Goal: Information Seeking & Learning: Learn about a topic

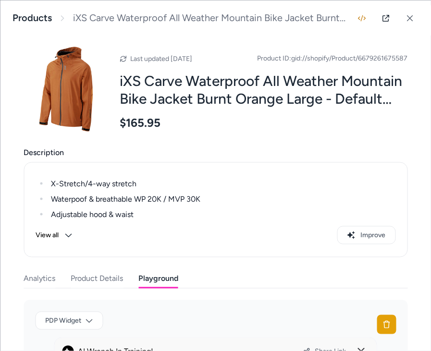
scroll to position [157, 0]
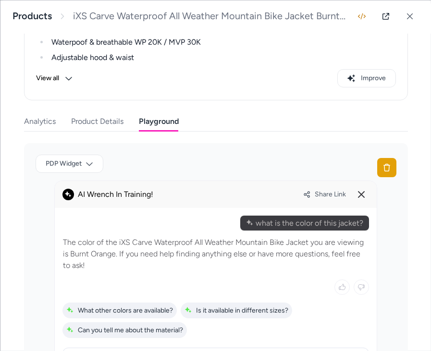
click at [207, 72] on div "View all Improve" at bounding box center [216, 78] width 360 height 18
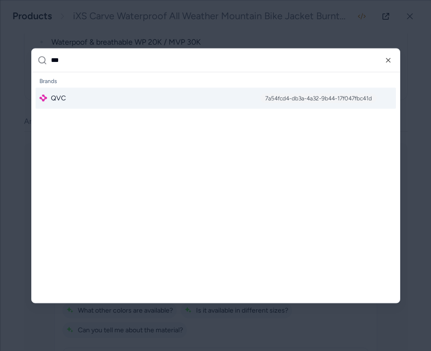
type input "***"
click at [158, 102] on div "QVC 7a54fcd4-db3a-4a32-9b44-17f047fbc41d" at bounding box center [216, 98] width 361 height 21
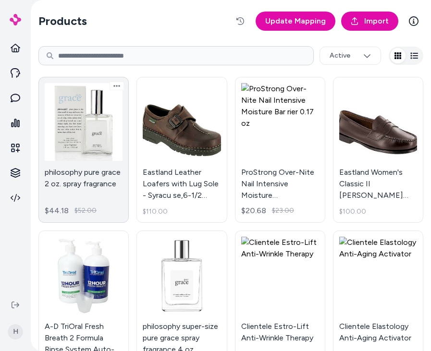
click at [86, 128] on link "philosophy pure grace 2 oz. spray fragrance $44.18 $52.00" at bounding box center [83, 150] width 90 height 146
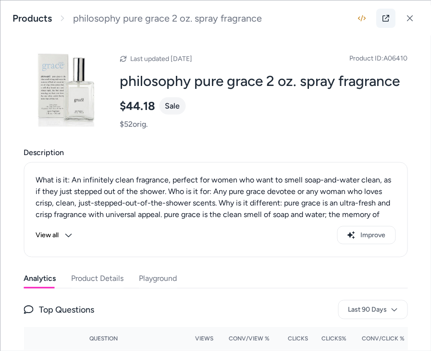
click at [383, 18] on icon at bounding box center [386, 18] width 8 height 8
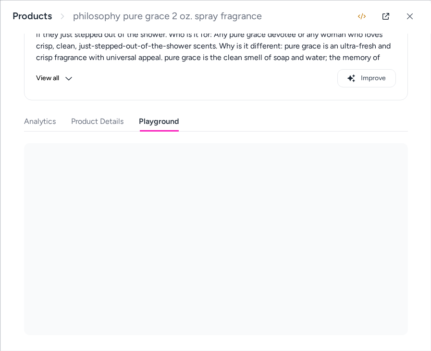
scroll to position [157, 0]
click at [156, 100] on div "Last updated Jul 01, 2025 Product ID: A06410 philosophy pure grace 2 oz. spray …" at bounding box center [215, 106] width 430 height 457
click at [275, 54] on p "What is it: An infinitely clean fragrance, perfect for women who want to smell …" at bounding box center [216, 63] width 360 height 92
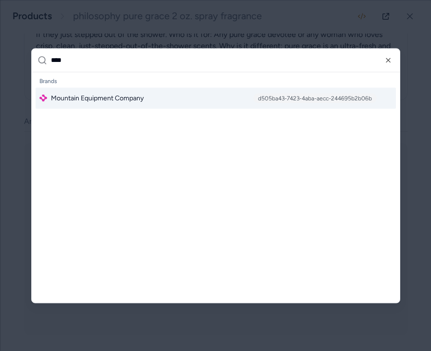
type input "****"
click at [188, 100] on div "Mountain Equipment Company d505ba43-7423-4aba-aecc-244695b2b06b" at bounding box center [216, 98] width 361 height 21
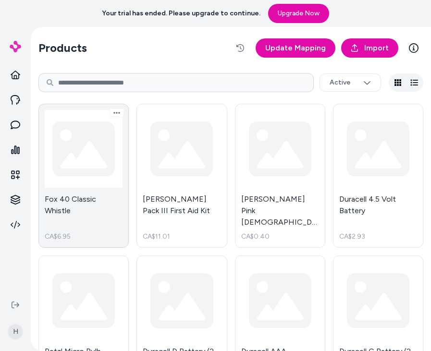
click at [83, 153] on link "Fox 40 Classic Whistle CA$6.95" at bounding box center [83, 176] width 90 height 144
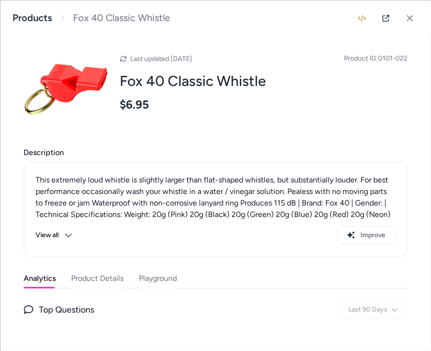
scroll to position [56, 0]
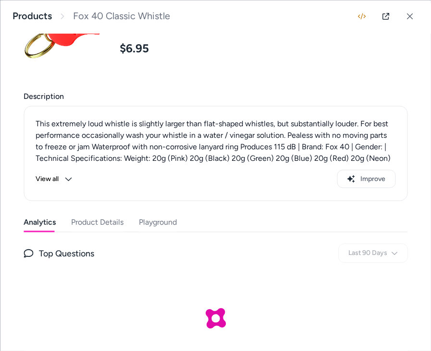
click at [175, 215] on button "Playground" at bounding box center [158, 222] width 38 height 19
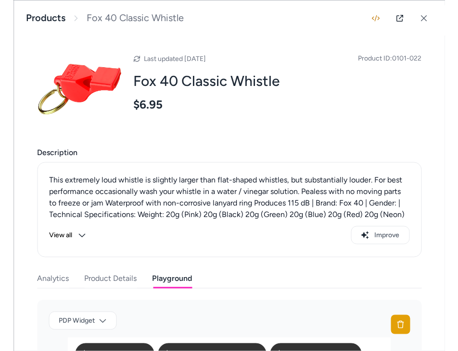
scroll to position [157, 0]
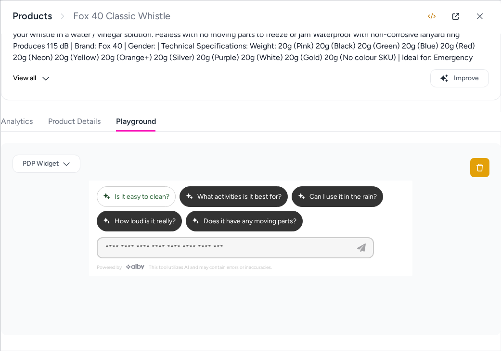
click at [128, 202] on button "Is it easy to clean?" at bounding box center [136, 197] width 79 height 21
type input "**********"
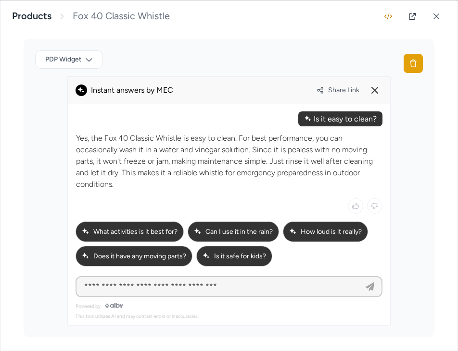
scroll to position [262, 0]
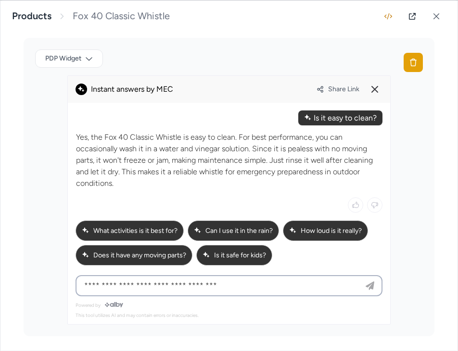
click at [223, 287] on input at bounding box center [219, 286] width 282 height 12
type input "**********"
drag, startPoint x: 136, startPoint y: 132, endPoint x: 136, endPoint y: 170, distance: 38.0
click at [136, 170] on p "Yes, the Fox 40 Classic Whistle is easy to clean. For best performance, you can…" at bounding box center [229, 161] width 306 height 58
drag, startPoint x: 74, startPoint y: 137, endPoint x: 133, endPoint y: 167, distance: 66.4
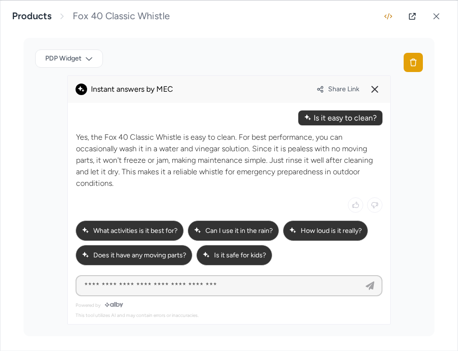
click at [133, 167] on div at bounding box center [229, 203] width 322 height 200
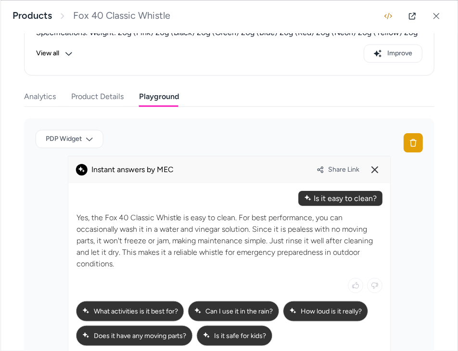
scroll to position [196, 0]
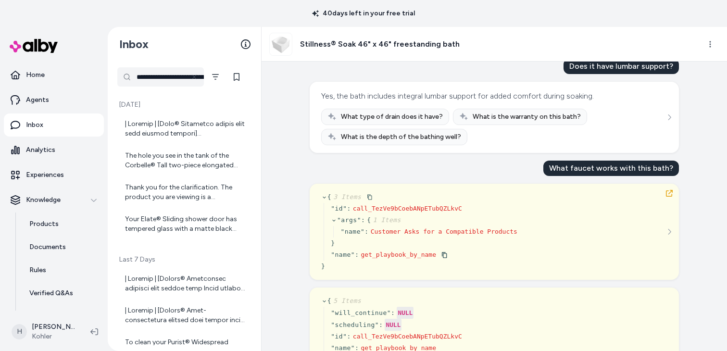
scroll to position [33, 0]
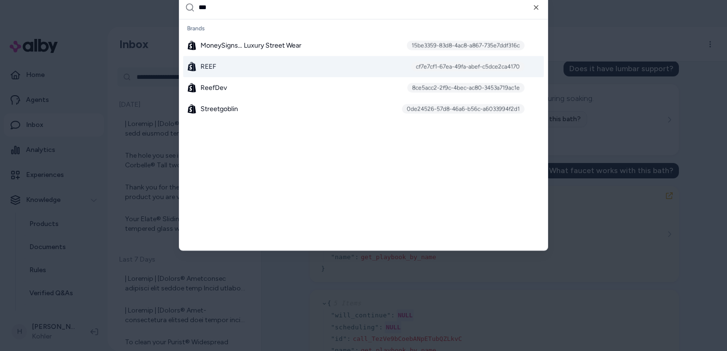
type input "***"
click at [225, 70] on div "REEF cf7e7cf1-67ea-49fa-abef-c5dce2ca4170" at bounding box center [363, 66] width 361 height 21
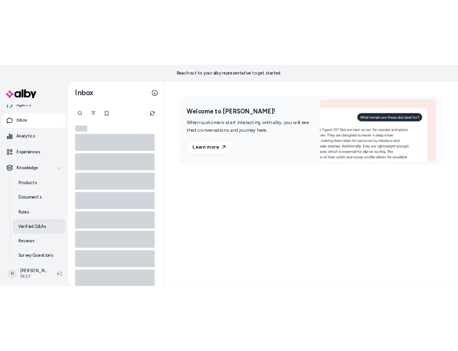
scroll to position [57, 0]
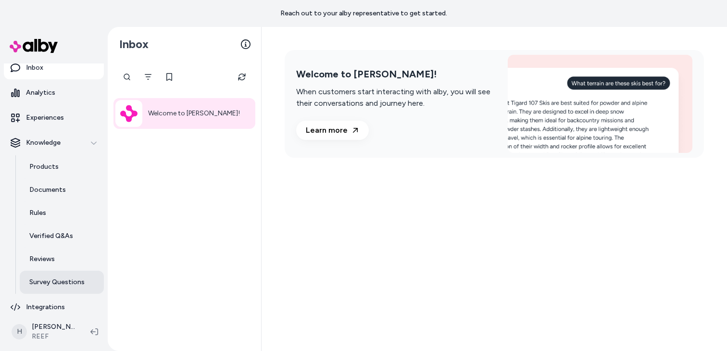
click at [57, 280] on p "Survey Questions" at bounding box center [56, 282] width 55 height 10
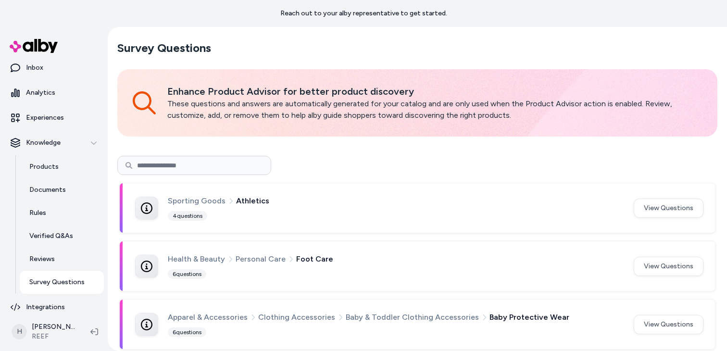
click at [226, 168] on input at bounding box center [194, 165] width 154 height 19
type input "******"
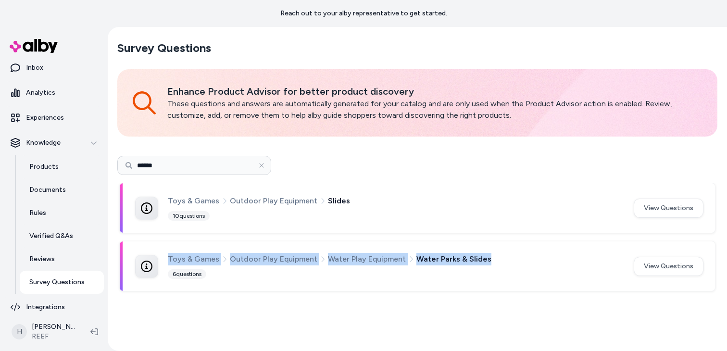
drag, startPoint x: 495, startPoint y: 257, endPoint x: 168, endPoint y: 257, distance: 326.9
click at [168, 257] on div "Toys & Games Outdoor Play Equipment Water Play Equipment Water Parks & Slides" at bounding box center [395, 259] width 454 height 13
copy div "Toys & Games Outdoor Play Equipment Water Play Equipment Water Parks & Slides"
click at [173, 259] on span "Toys & Games" at bounding box center [193, 259] width 51 height 13
drag, startPoint x: 168, startPoint y: 259, endPoint x: 487, endPoint y: 258, distance: 318.8
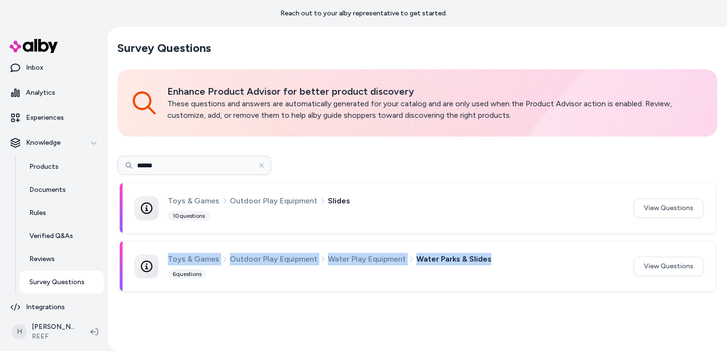
click at [487, 258] on div "Toys & Games Outdoor Play Equipment Water Play Equipment Water Parks & Slides" at bounding box center [395, 259] width 454 height 13
copy div "Toys & Games Outdoor Play Equipment Water Play Equipment Water Parks & Slides"
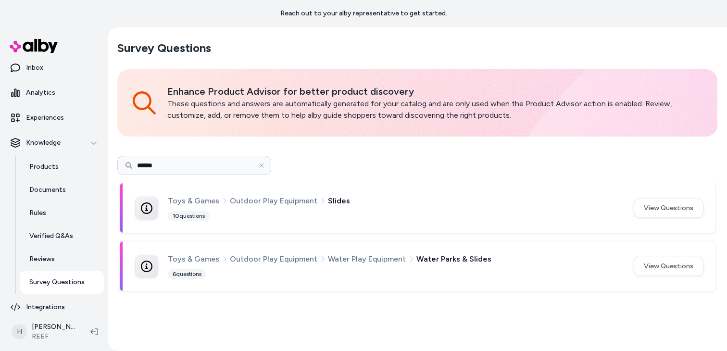
click at [181, 259] on span "Toys & Games" at bounding box center [193, 259] width 51 height 13
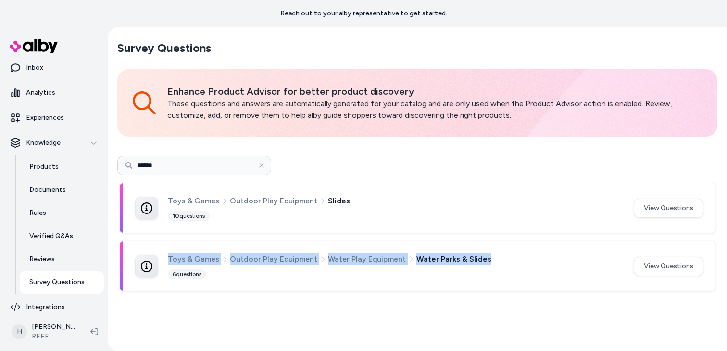
drag, startPoint x: 165, startPoint y: 260, endPoint x: 504, endPoint y: 260, distance: 338.5
click at [504, 260] on div "Toys & Games Outdoor Play Equipment Water Play Equipment Water Parks & Slides 6…" at bounding box center [378, 266] width 487 height 26
copy div "Toys & Games Outdoor Play Equipment Water Play Equipment Water Parks & Slides"
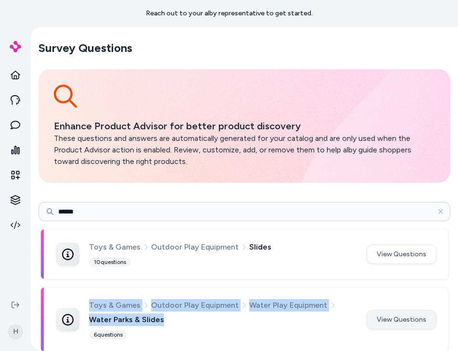
click at [394, 314] on button "View Questions" at bounding box center [401, 319] width 70 height 19
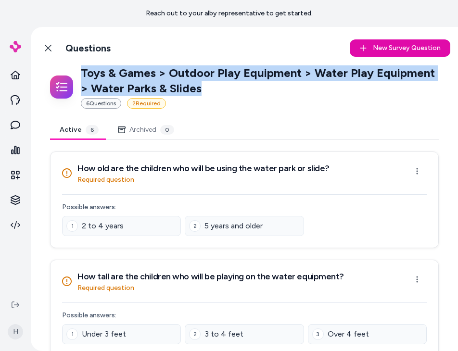
drag, startPoint x: 80, startPoint y: 73, endPoint x: 215, endPoint y: 90, distance: 136.2
click at [215, 90] on p "Toys & Games > Outdoor Play Equipment > Water Play Equipment > Water Parks & Sl…" at bounding box center [260, 80] width 358 height 31
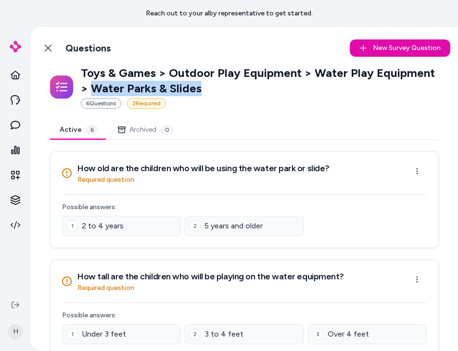
drag, startPoint x: 92, startPoint y: 90, endPoint x: 217, endPoint y: 90, distance: 124.5
click at [217, 90] on p "Toys & Games > Outdoor Play Equipment > Water Play Equipment > Water Parks & Sl…" at bounding box center [260, 80] width 358 height 31
copy p "Water Parks & Slides"
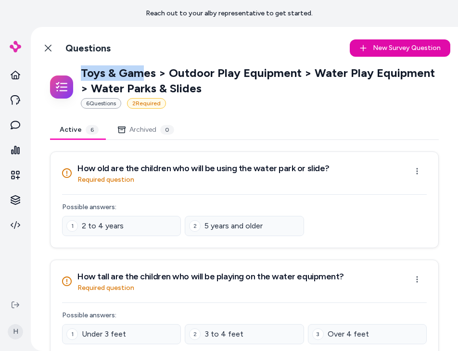
drag, startPoint x: 82, startPoint y: 73, endPoint x: 145, endPoint y: 72, distance: 62.5
click at [145, 72] on p "Toys & Games > Outdoor Play Equipment > Water Play Equipment > Water Parks & Sl…" at bounding box center [260, 80] width 358 height 31
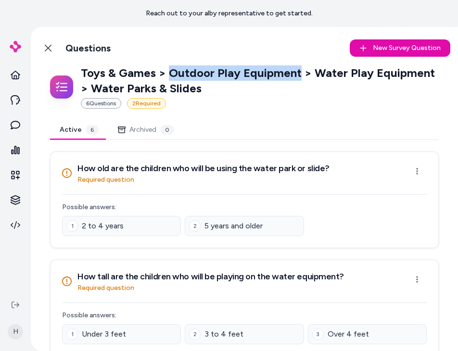
drag, startPoint x: 195, startPoint y: 73, endPoint x: 297, endPoint y: 73, distance: 101.9
click at [297, 73] on p "Toys & Games > Outdoor Play Equipment > Water Play Equipment > Water Parks & Sl…" at bounding box center [260, 80] width 358 height 31
copy p "Outdoor Play Equipment"
click at [48, 44] on icon at bounding box center [48, 48] width 8 height 8
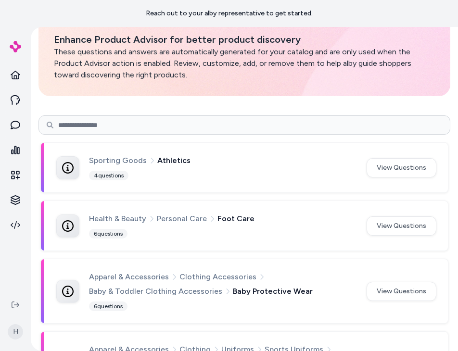
scroll to position [93, 0]
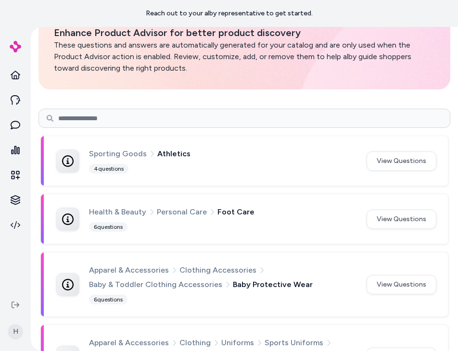
click at [211, 119] on input at bounding box center [244, 118] width 412 height 19
type input "******"
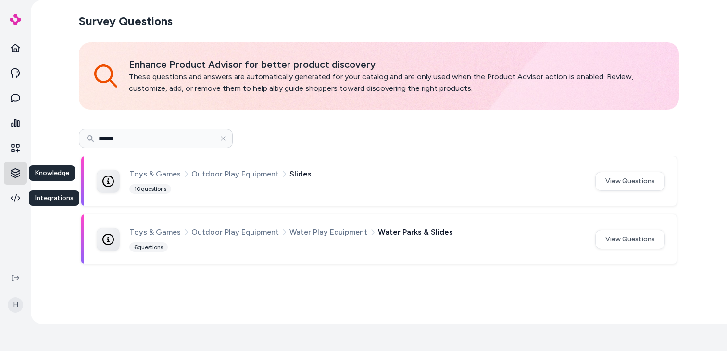
click at [19, 170] on html "Reach out to your alby representative to get started. Knowledge Knowledge Integ…" at bounding box center [363, 148] width 727 height 351
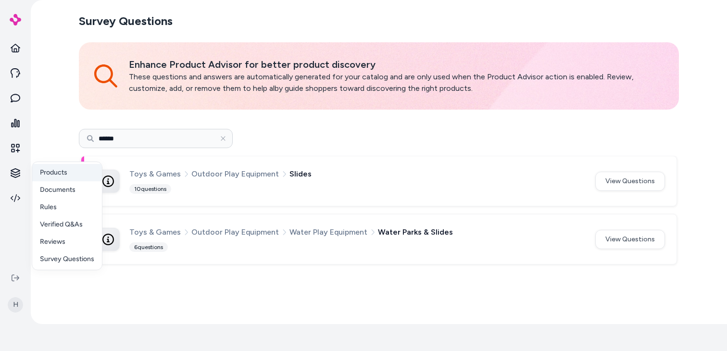
click at [57, 173] on p "Products" at bounding box center [53, 173] width 27 height 10
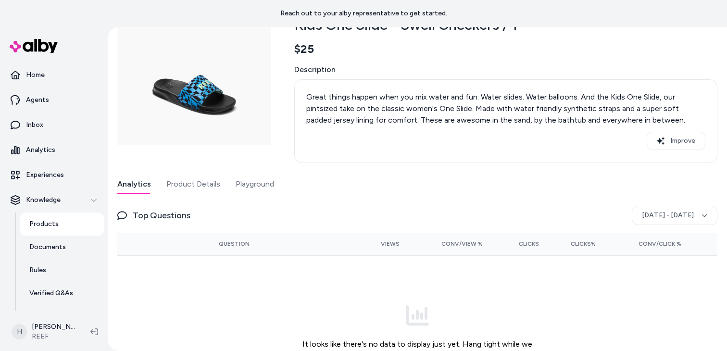
scroll to position [123, 0]
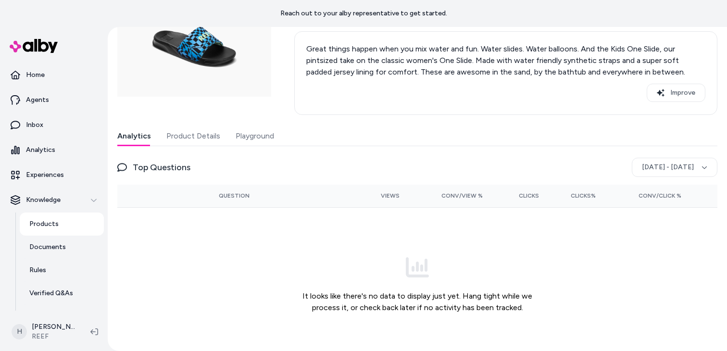
click at [197, 141] on button "Product Details" at bounding box center [193, 135] width 54 height 19
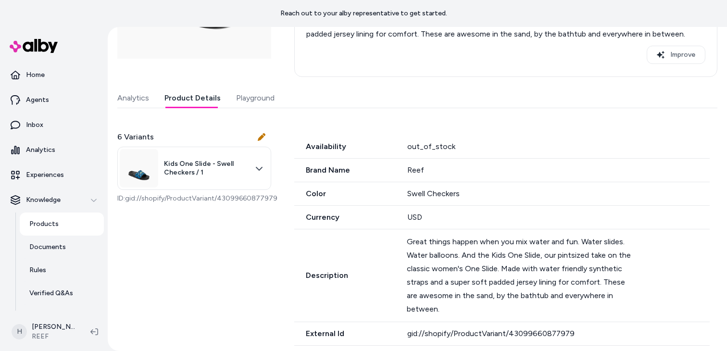
scroll to position [158, 0]
